Goal: Task Accomplishment & Management: Manage account settings

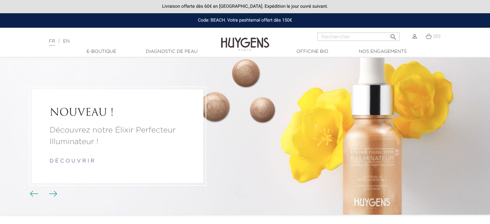
click at [236, 38] on img at bounding box center [245, 39] width 48 height 25
click at [414, 37] on img at bounding box center [415, 36] width 5 height 5
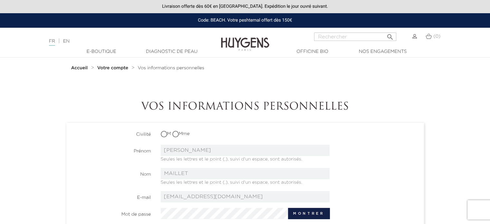
click at [415, 39] on img at bounding box center [415, 36] width 5 height 5
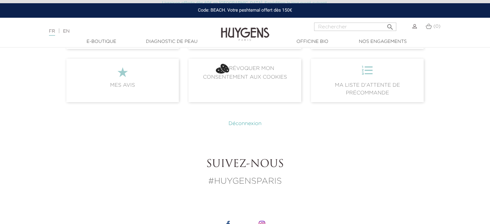
click at [247, 123] on link "Déconnexion" at bounding box center [245, 123] width 33 height 5
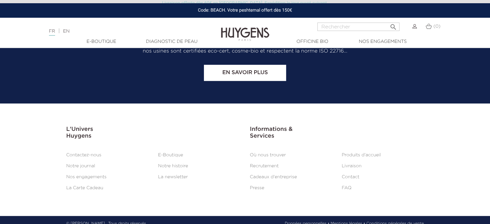
scroll to position [2706, 0]
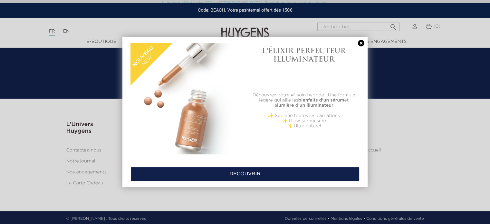
click at [359, 45] on link at bounding box center [361, 43] width 9 height 7
